Goal: Obtain resource: Download file/media

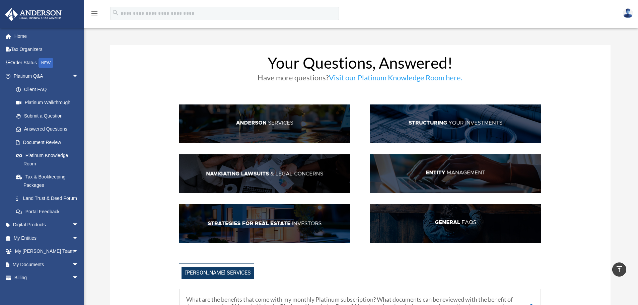
scroll to position [1015, 0]
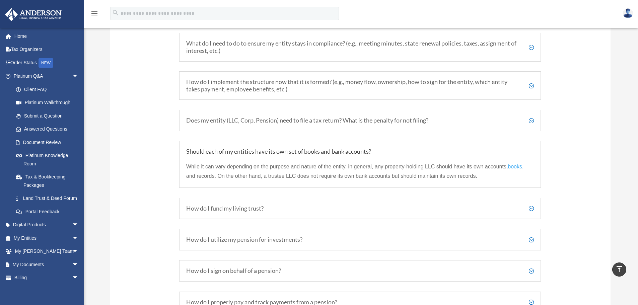
click at [532, 208] on h5 "How do I fund my living trust?" at bounding box center [359, 208] width 347 height 7
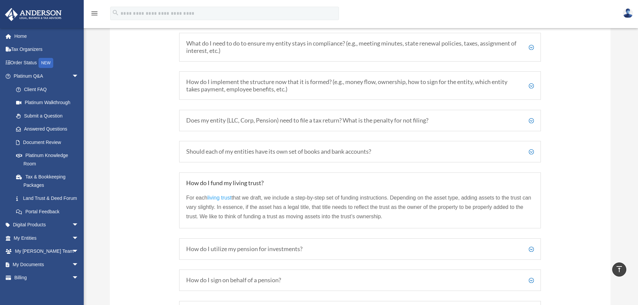
click at [275, 250] on h5 "How do I utilize my pension for investments?" at bounding box center [359, 248] width 347 height 7
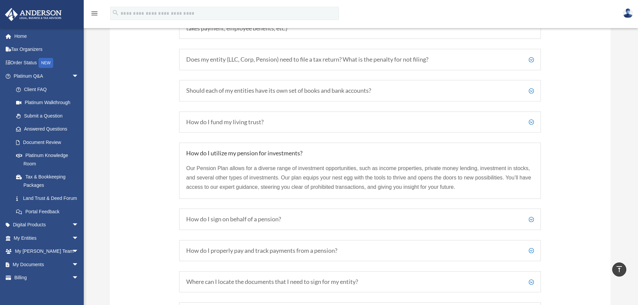
scroll to position [1082, 0]
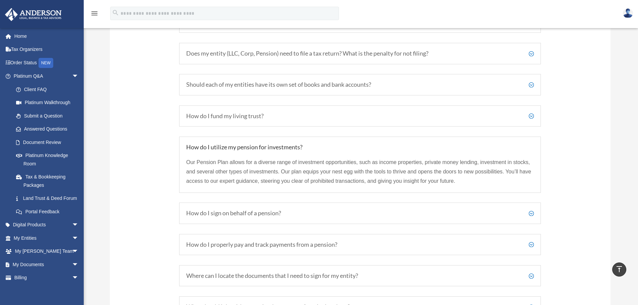
click at [239, 215] on h5 "How do I sign on behalf of a pension?" at bounding box center [359, 213] width 347 height 7
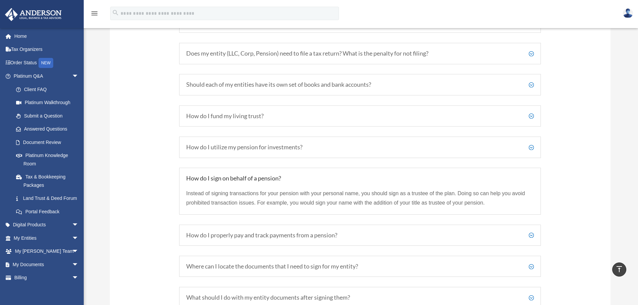
click at [225, 237] on h5 "How do I properly pay and track payments from a pension?" at bounding box center [359, 235] width 347 height 7
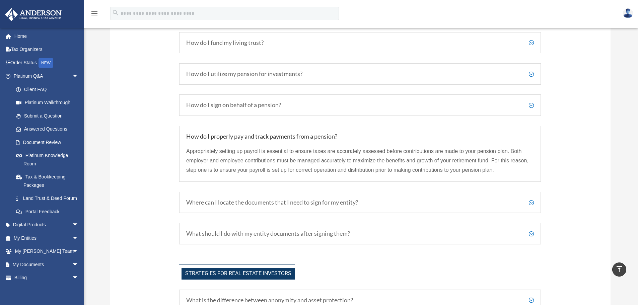
scroll to position [1182, 0]
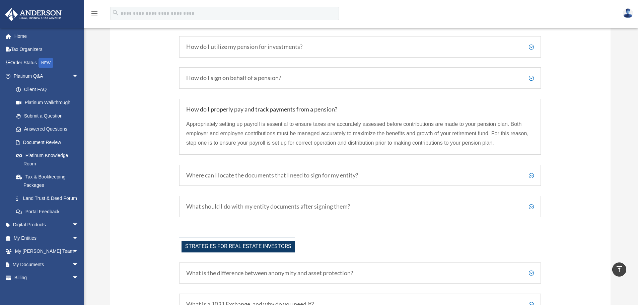
click at [224, 176] on h5 "Where can I locate the documents that I need to sign for my entity?" at bounding box center [359, 175] width 347 height 7
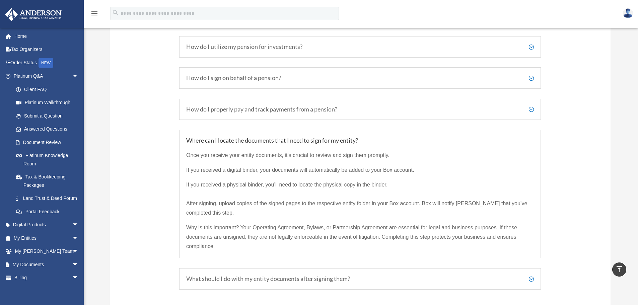
click at [241, 278] on h5 "What should I do with my entity documents after signing them?" at bounding box center [359, 278] width 347 height 7
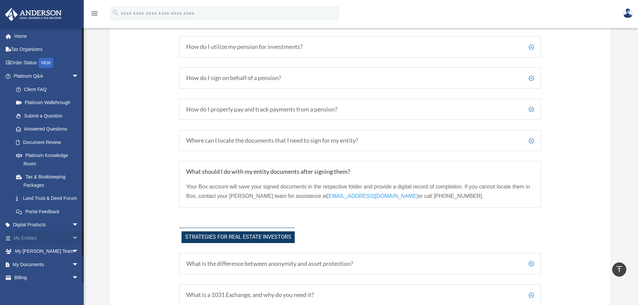
click at [35, 245] on link "My Entities arrow_drop_down" at bounding box center [47, 237] width 84 height 13
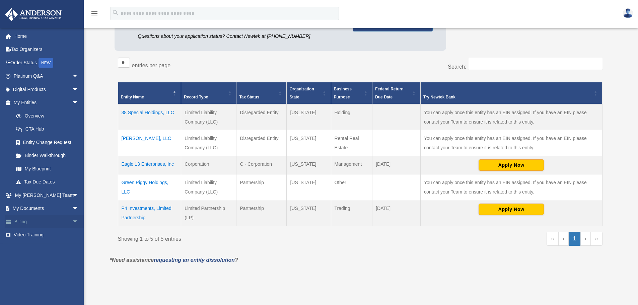
scroll to position [100, 0]
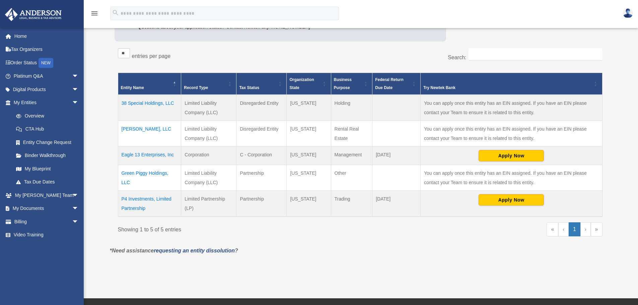
click at [157, 154] on td "Eagle 13 Enterprises, Inc" at bounding box center [149, 156] width 63 height 18
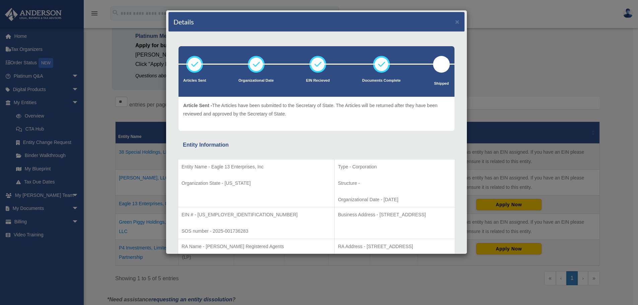
scroll to position [0, 0]
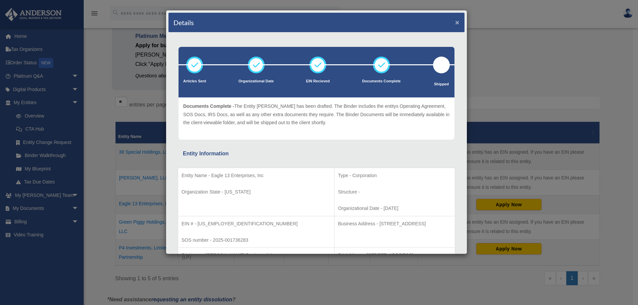
click at [455, 21] on button "×" at bounding box center [457, 22] width 4 height 7
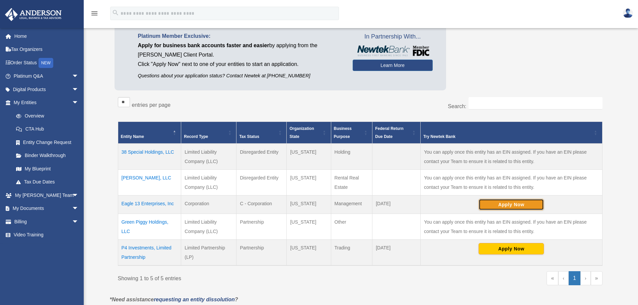
click at [498, 203] on button "Apply Now" at bounding box center [510, 204] width 65 height 11
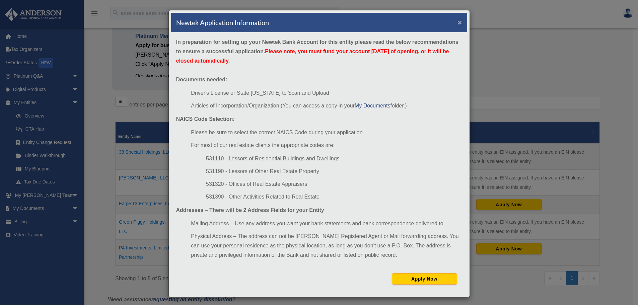
click at [458, 21] on button "×" at bounding box center [460, 22] width 4 height 7
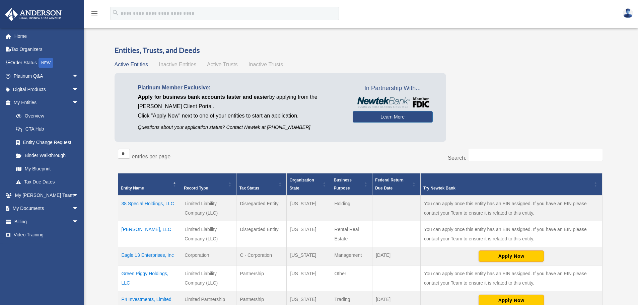
click at [219, 65] on span "Active Trusts" at bounding box center [222, 65] width 31 height 6
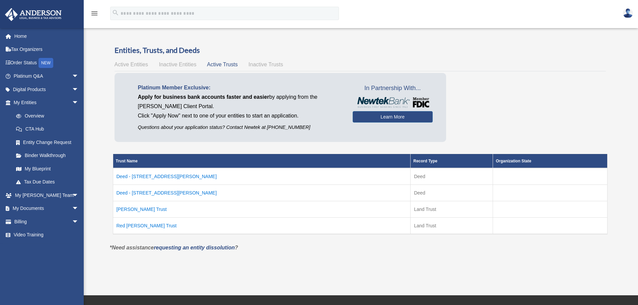
click at [153, 176] on td "Deed - 97 Bailey Drive" at bounding box center [262, 176] width 298 height 17
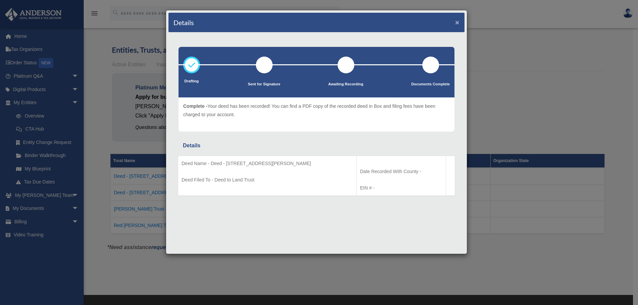
click at [458, 22] on button "×" at bounding box center [457, 22] width 4 height 7
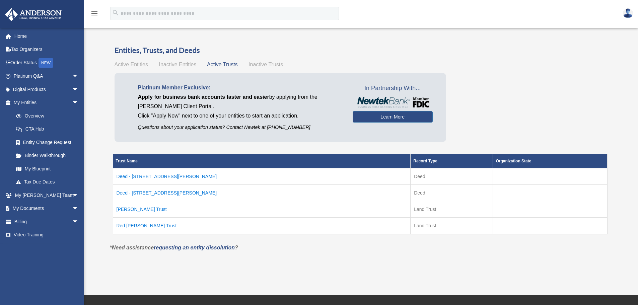
click at [146, 195] on td "Deed - 72 Bailey Drive" at bounding box center [262, 192] width 298 height 16
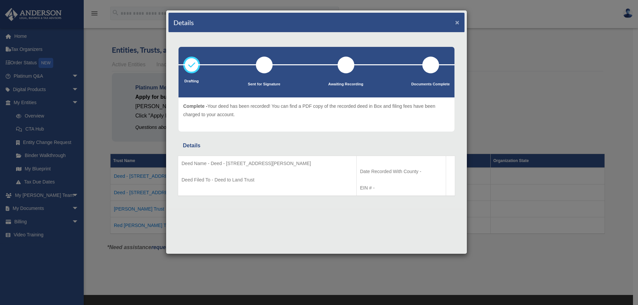
click at [457, 22] on button "×" at bounding box center [457, 22] width 4 height 7
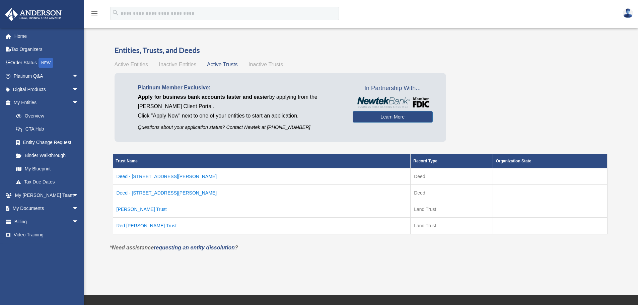
click at [137, 210] on td "Blue Bailey Trust" at bounding box center [262, 209] width 298 height 16
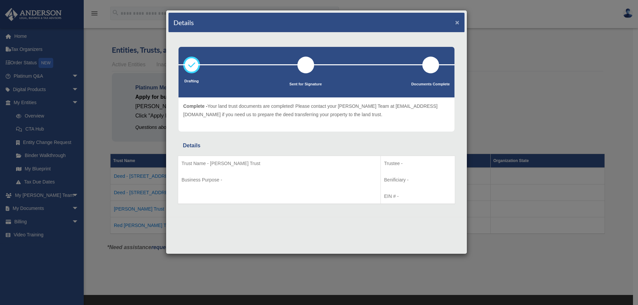
click at [459, 23] on button "×" at bounding box center [457, 22] width 4 height 7
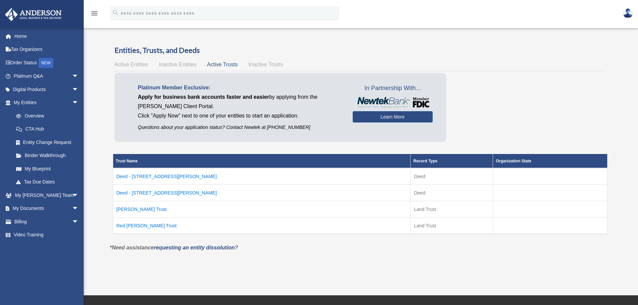
click at [258, 64] on span "Inactive Trusts" at bounding box center [265, 65] width 34 height 6
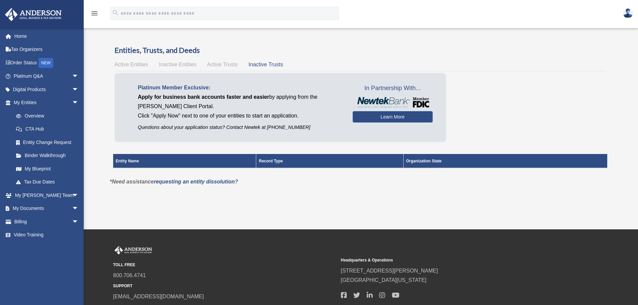
click at [175, 64] on span "Inactive Entities" at bounding box center [177, 65] width 37 height 6
click at [142, 64] on span "Active Entities" at bounding box center [130, 65] width 33 height 6
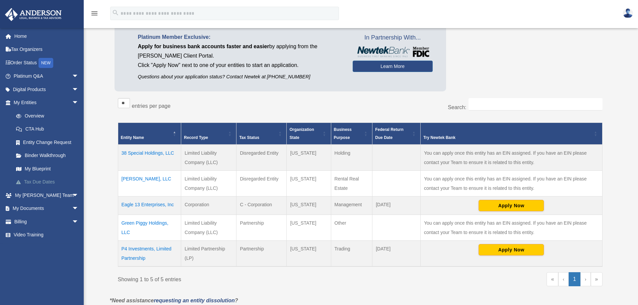
scroll to position [67, 0]
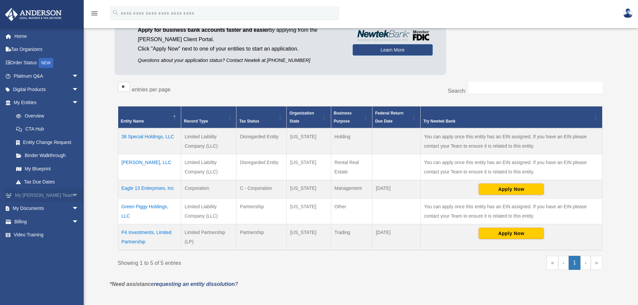
click at [72, 194] on span "arrow_drop_down" at bounding box center [78, 195] width 13 height 14
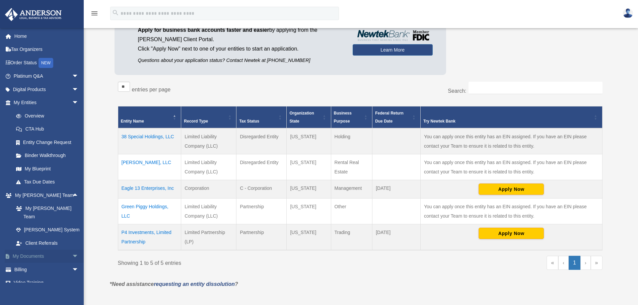
click at [72, 250] on span "arrow_drop_down" at bounding box center [78, 257] width 13 height 14
click at [35, 276] on link "Meeting Minutes" at bounding box center [48, 282] width 79 height 13
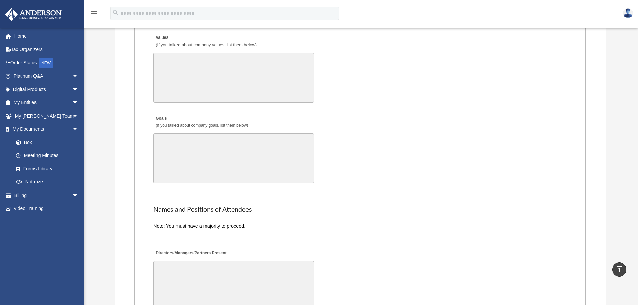
scroll to position [1171, 0]
click at [28, 143] on link "Box" at bounding box center [48, 142] width 79 height 13
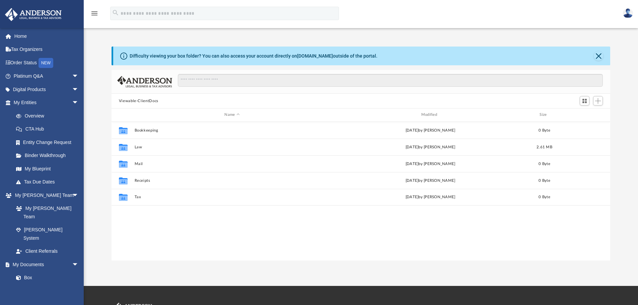
scroll to position [147, 493]
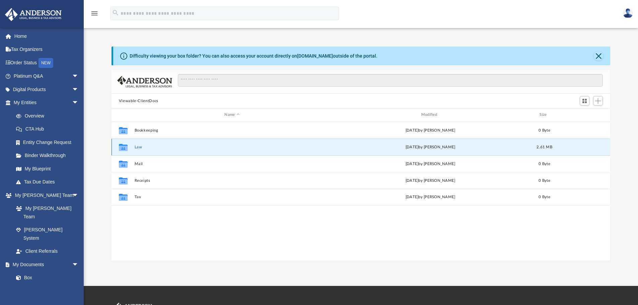
click at [136, 148] on button "Law" at bounding box center [231, 147] width 195 height 4
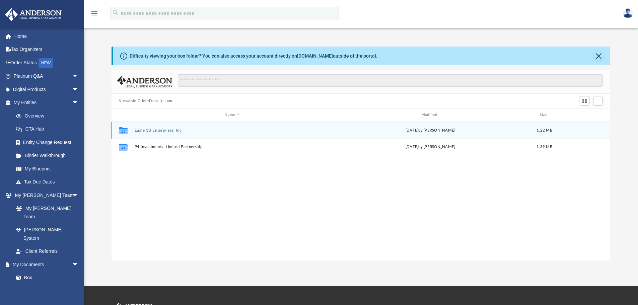
click at [148, 130] on button "Eagle 13 Enterprises, Inc" at bounding box center [231, 130] width 195 height 4
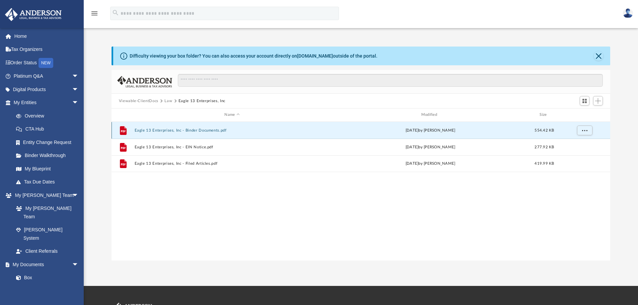
click at [148, 130] on button "Eagle 13 Enterprises, Inc - Binder Documents.pdf" at bounding box center [231, 130] width 195 height 4
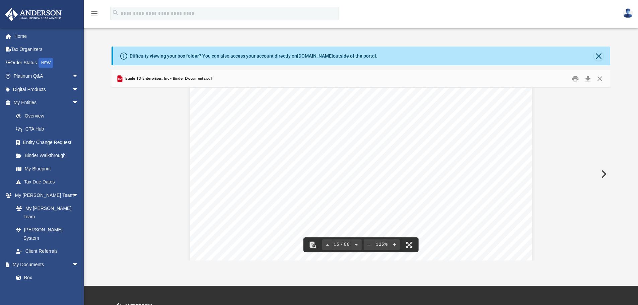
scroll to position [6359, 0]
click at [600, 53] on button "Close" at bounding box center [597, 55] width 9 height 9
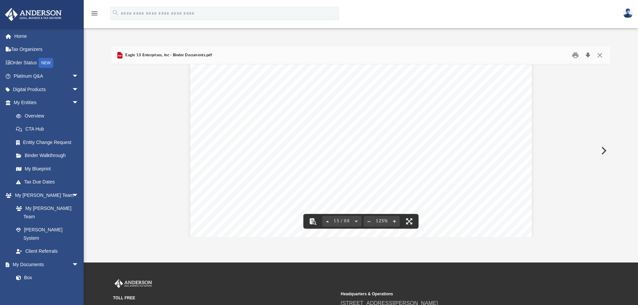
click at [588, 55] on button "Download" at bounding box center [587, 55] width 12 height 10
click at [602, 54] on button "Close" at bounding box center [599, 55] width 12 height 10
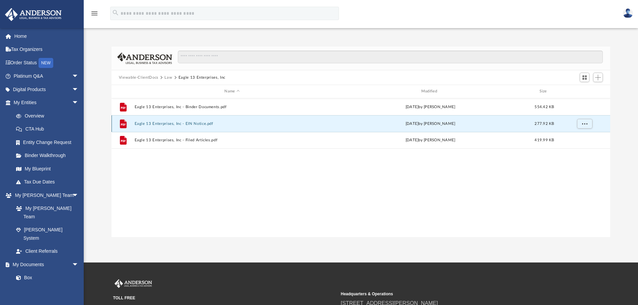
click at [178, 123] on button "Eagle 13 Enterprises, Inc - EIN Notice.pdf" at bounding box center [231, 123] width 195 height 4
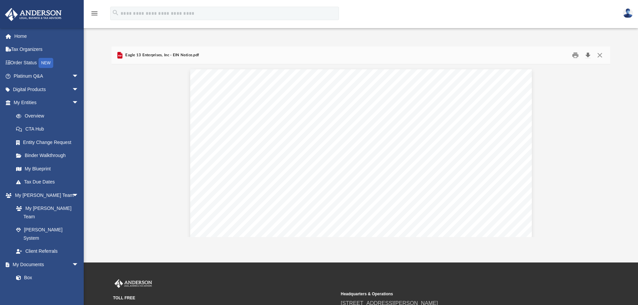
click at [588, 54] on button "Download" at bounding box center [587, 55] width 12 height 10
click at [600, 56] on button "Close" at bounding box center [599, 55] width 12 height 10
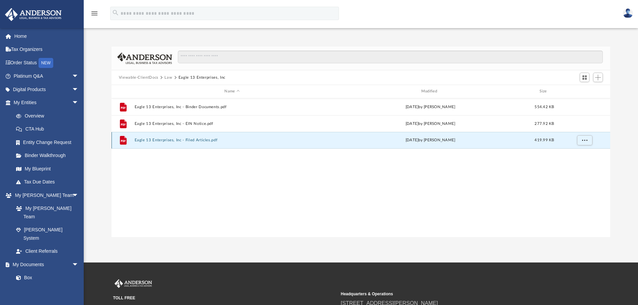
click at [154, 140] on button "Eagle 13 Enterprises, Inc - Filed Articles.pdf" at bounding box center [231, 140] width 195 height 4
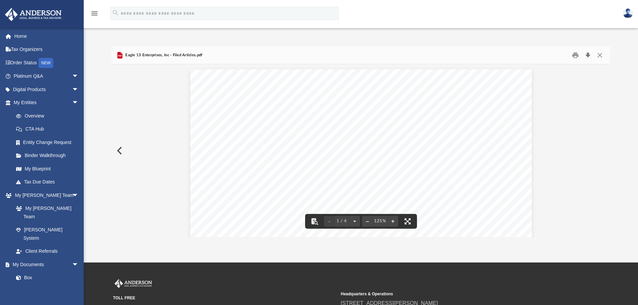
click at [587, 55] on button "Download" at bounding box center [587, 55] width 12 height 10
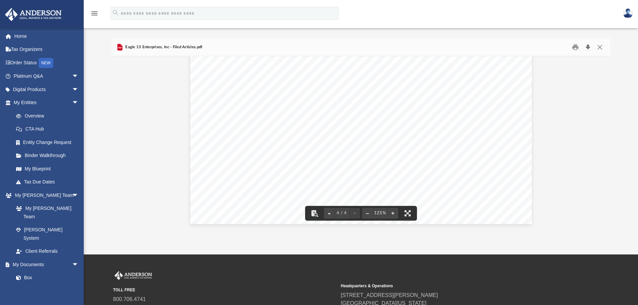
scroll to position [0, 0]
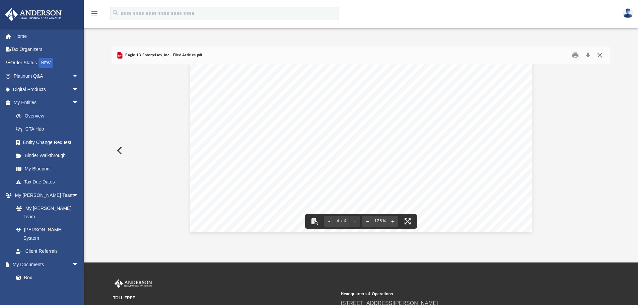
click at [601, 54] on button "Close" at bounding box center [599, 55] width 12 height 10
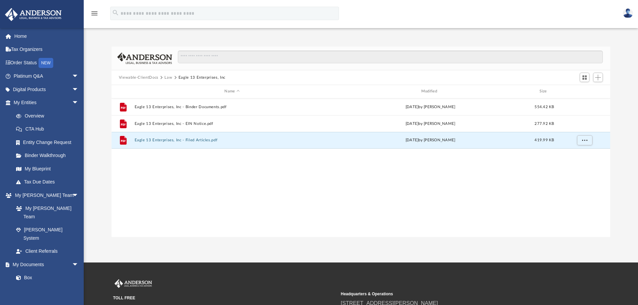
click at [146, 76] on button "Viewable-ClientDocs" at bounding box center [138, 78] width 39 height 6
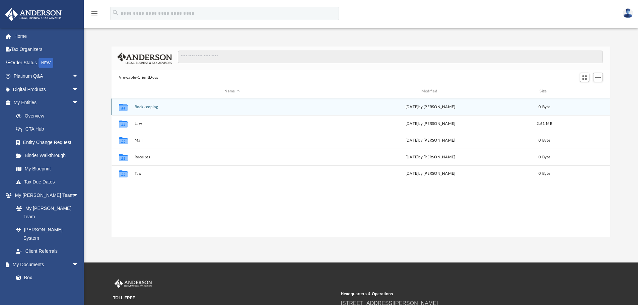
click at [141, 107] on button "Bookkeeping" at bounding box center [231, 107] width 195 height 4
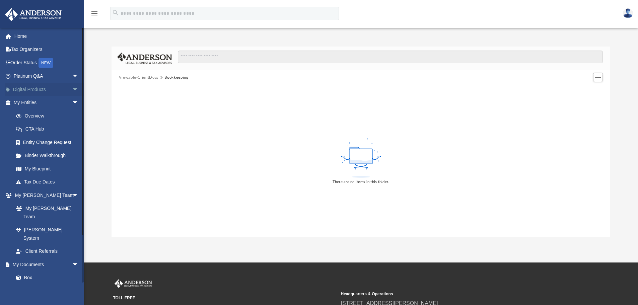
click at [72, 89] on span "arrow_drop_down" at bounding box center [78, 90] width 13 height 14
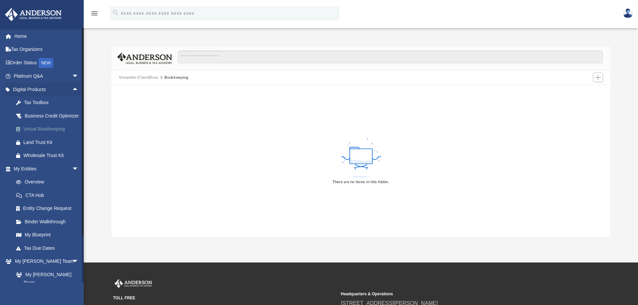
click at [55, 133] on div "Virtual Bookkeeping" at bounding box center [51, 129] width 57 height 8
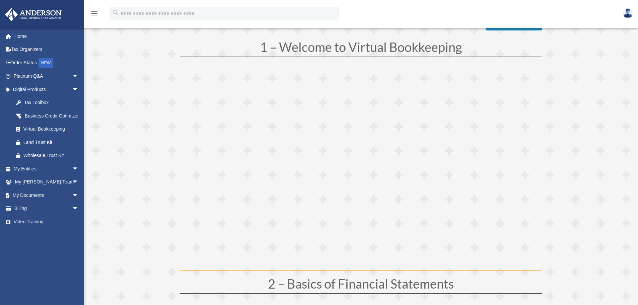
scroll to position [100, 0]
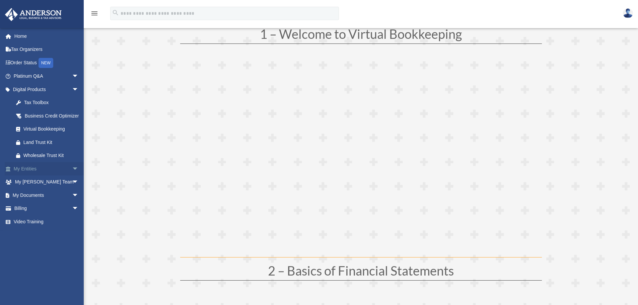
click at [72, 176] on span "arrow_drop_down" at bounding box center [78, 169] width 13 height 14
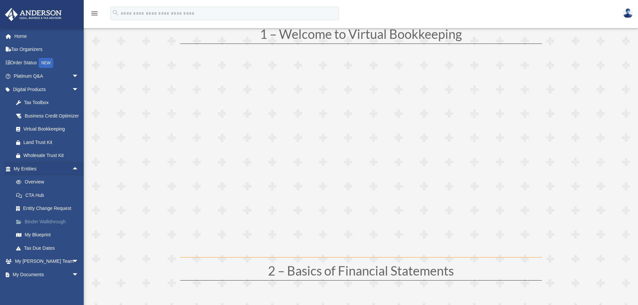
click at [61, 228] on link "Binder Walkthrough" at bounding box center [48, 221] width 79 height 13
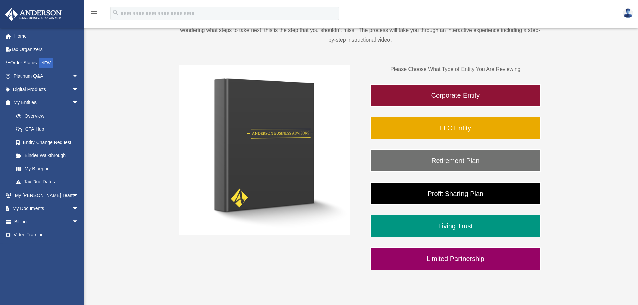
scroll to position [100, 0]
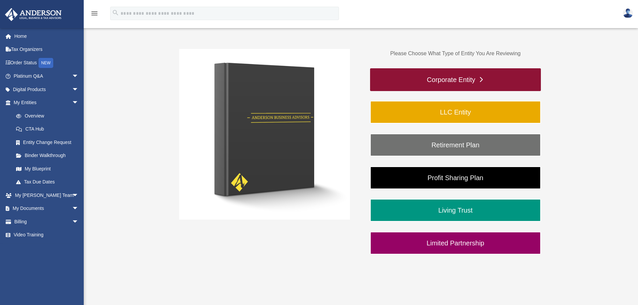
click at [440, 77] on link "Corporate Entity" at bounding box center [455, 79] width 171 height 23
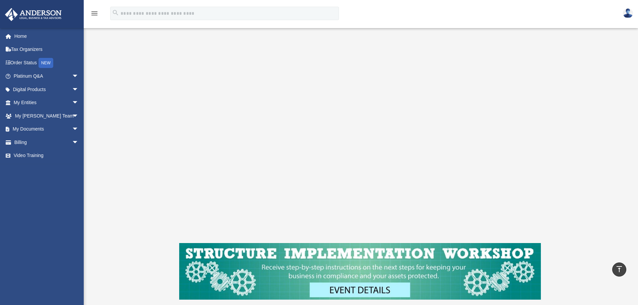
scroll to position [73, 0]
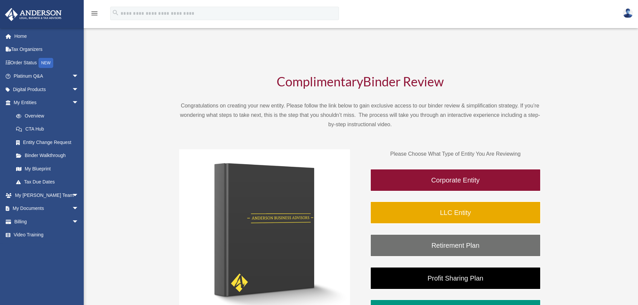
scroll to position [100, 0]
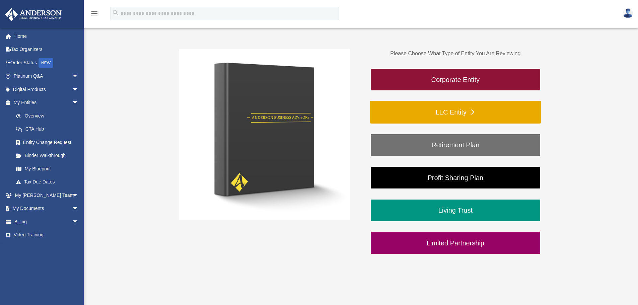
click at [449, 112] on link "LLC Entity" at bounding box center [455, 112] width 171 height 23
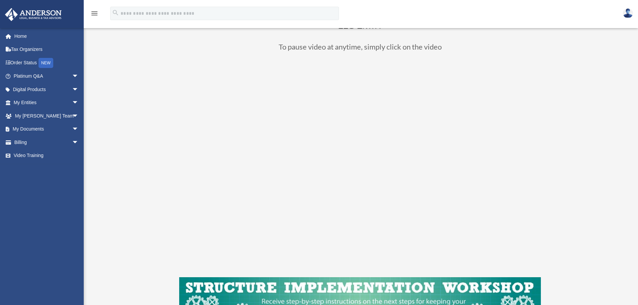
scroll to position [67, 0]
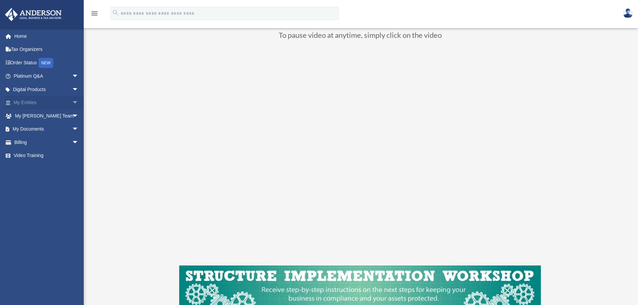
click at [72, 101] on span "arrow_drop_down" at bounding box center [78, 103] width 13 height 14
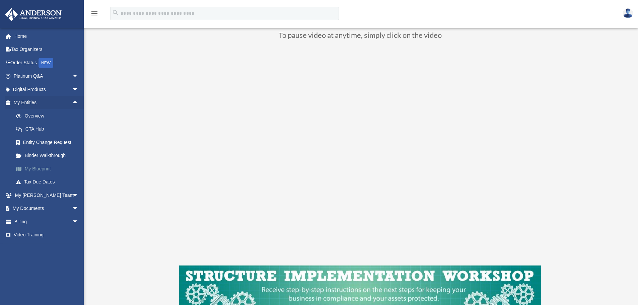
click at [44, 168] on link "My Blueprint" at bounding box center [48, 168] width 79 height 13
